Goal: Task Accomplishment & Management: Complete application form

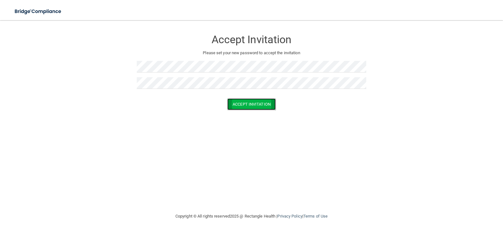
click at [252, 100] on button "Accept Invitation" at bounding box center [251, 104] width 48 height 12
click at [249, 109] on button "Accept Invitation" at bounding box center [251, 113] width 48 height 12
click at [148, 104] on div "Token is invalid or blank." at bounding box center [252, 100] width 230 height 14
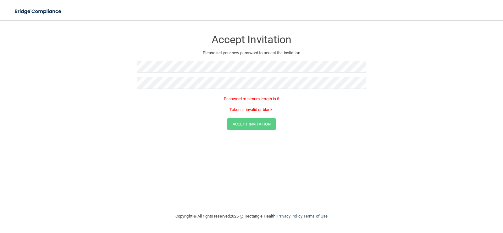
click at [123, 144] on div "Accept Invitation Please set your new password to accept the invitation Passwor…" at bounding box center [252, 115] width 478 height 179
click at [255, 109] on p "Token is invalid or blank." at bounding box center [252, 110] width 230 height 8
drag, startPoint x: 228, startPoint y: 110, endPoint x: 309, endPoint y: 103, distance: 80.6
click at [306, 103] on div "Password minimum length is 8 Token is invalid or blank." at bounding box center [252, 104] width 230 height 18
click at [309, 103] on div "Password minimum length is 8 Token is invalid or blank." at bounding box center [252, 104] width 230 height 18
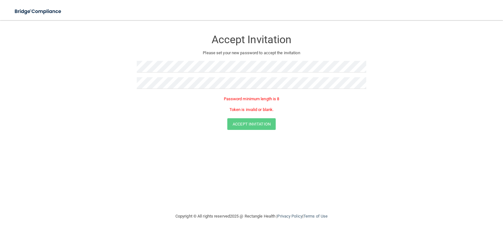
click at [251, 100] on p "Password minimum length is 8" at bounding box center [252, 99] width 230 height 8
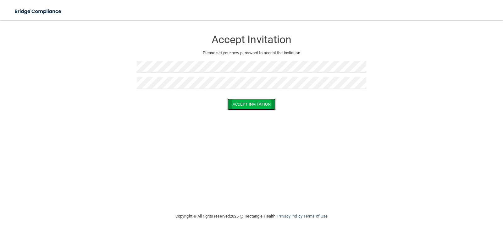
click at [261, 107] on button "Accept Invitation" at bounding box center [251, 104] width 48 height 12
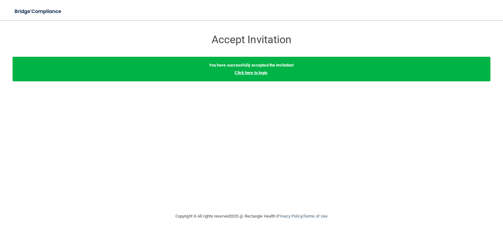
click at [255, 73] on link "Click here to login" at bounding box center [251, 72] width 33 height 5
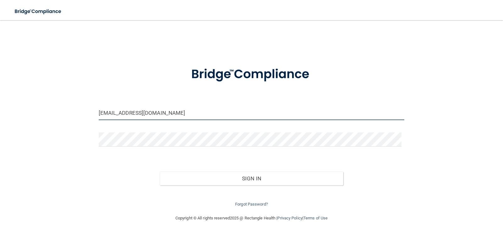
drag, startPoint x: 184, startPoint y: 117, endPoint x: 159, endPoint y: 113, distance: 25.1
click at [181, 115] on input "[EMAIL_ADDRESS][DOMAIN_NAME]" at bounding box center [252, 113] width 306 height 14
drag, startPoint x: 173, startPoint y: 115, endPoint x: 9, endPoint y: 114, distance: 163.6
click at [10, 114] on main "[EMAIL_ADDRESS][DOMAIN_NAME] Invalid email/password. You don't have permission …" at bounding box center [251, 126] width 503 height 212
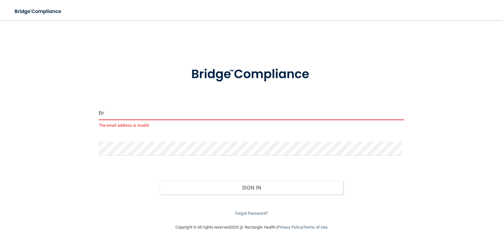
type input "B"
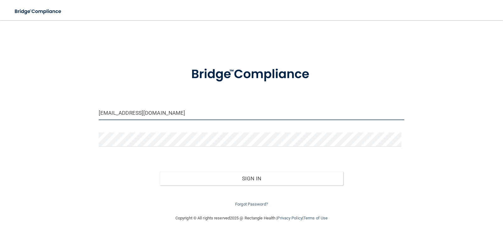
type input "[EMAIL_ADDRESS][DOMAIN_NAME]"
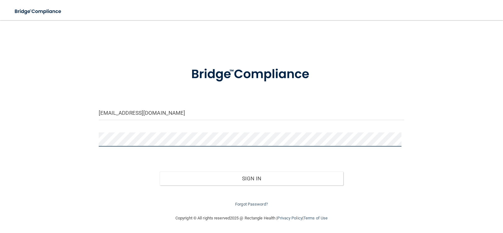
click at [46, 137] on div "[EMAIL_ADDRESS][DOMAIN_NAME] Invalid email/password. You don't have permission …" at bounding box center [252, 116] width 478 height 181
click at [64, 139] on div "[EMAIL_ADDRESS][DOMAIN_NAME] Invalid email/password. You don't have permission …" at bounding box center [252, 116] width 478 height 181
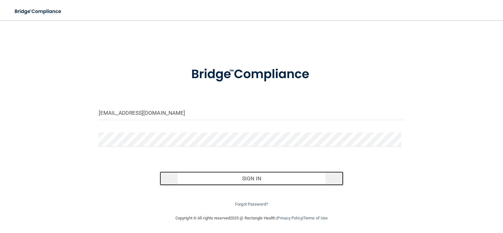
click at [221, 178] on button "Sign In" at bounding box center [252, 178] width 184 height 14
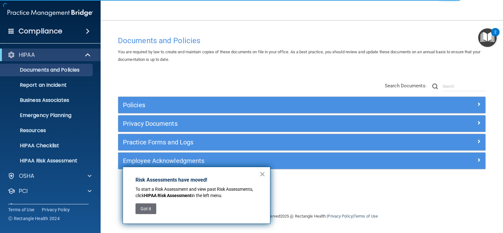
click at [264, 173] on button "×" at bounding box center [263, 174] width 6 height 10
